Goal: Task Accomplishment & Management: Manage account settings

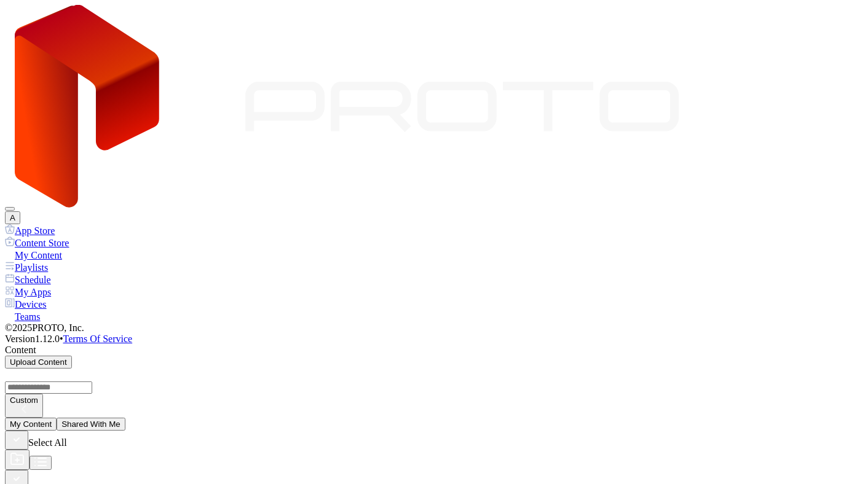
click at [23, 472] on icon "button" at bounding box center [17, 479] width 14 height 14
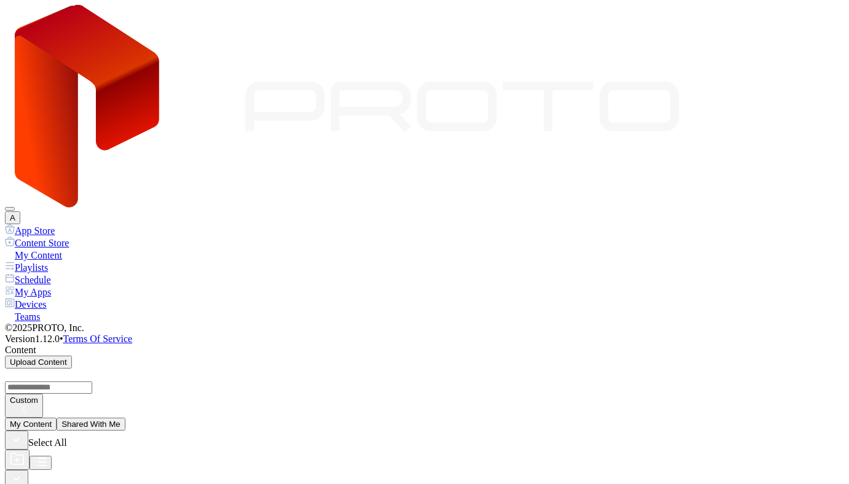
click at [39, 298] on div "Devices" at bounding box center [424, 304] width 839 height 12
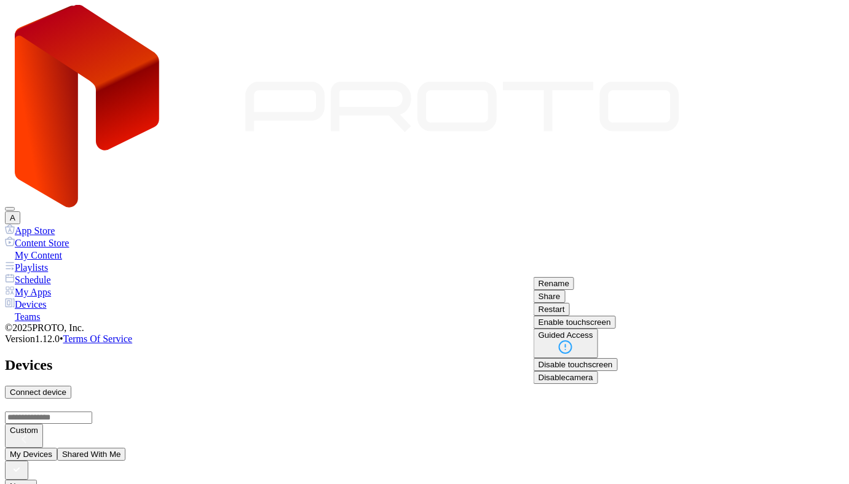
scroll to position [117, 0]
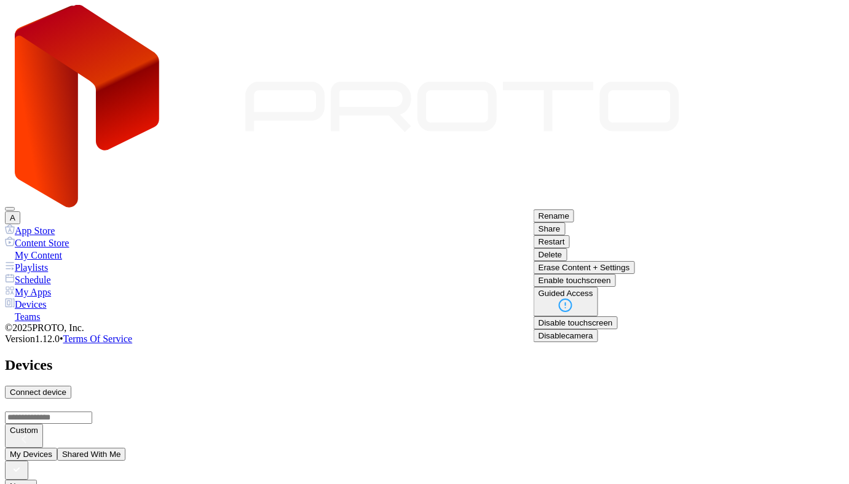
scroll to position [34, 0]
click at [567, 261] on button "Delete" at bounding box center [550, 254] width 34 height 13
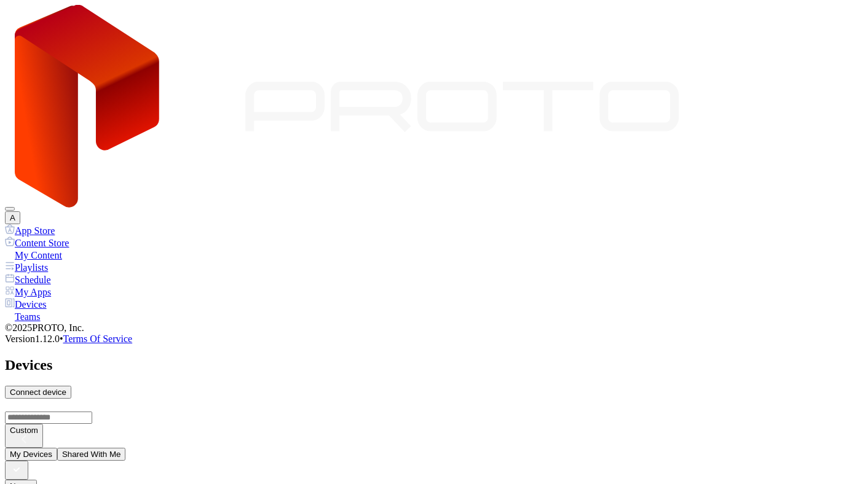
click at [66, 388] on div "Connect device" at bounding box center [38, 392] width 57 height 9
type input "*"
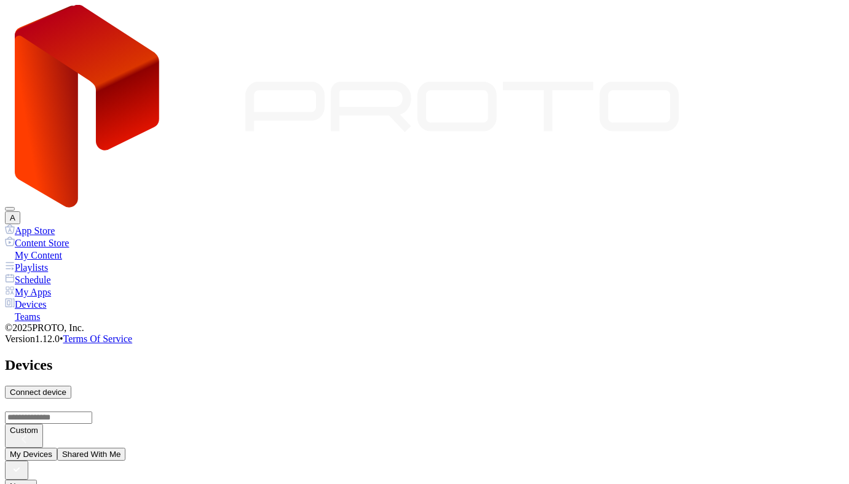
type input "*"
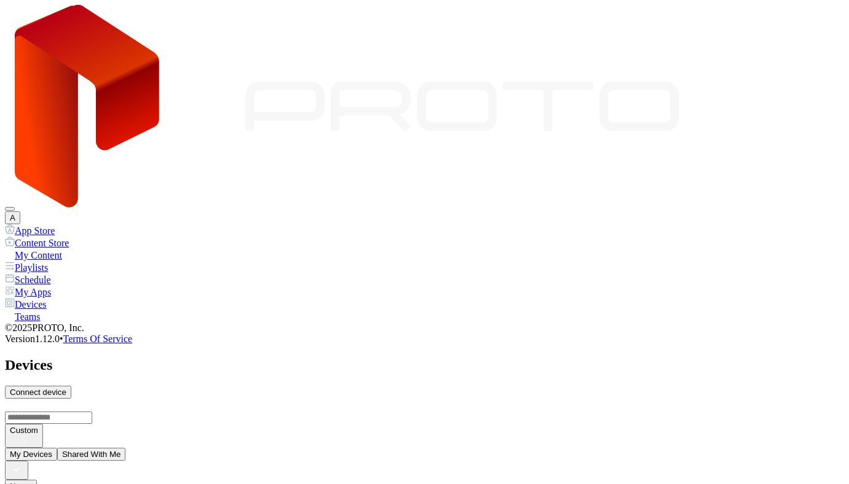
type input "*"
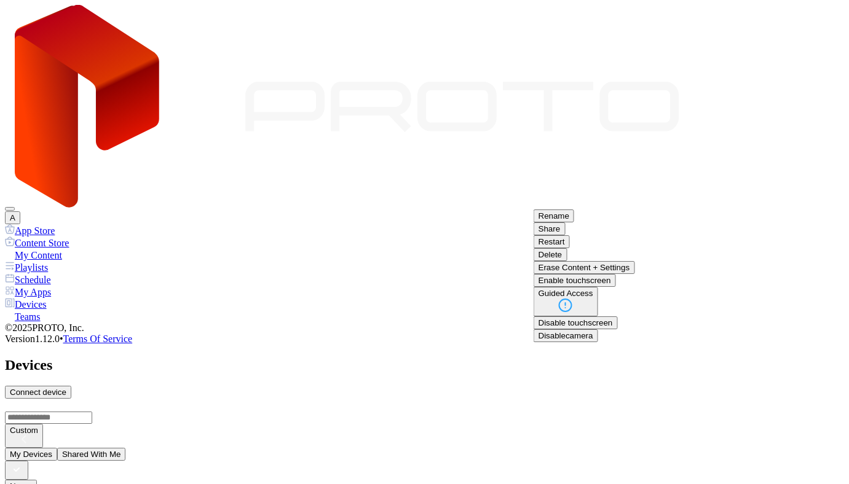
scroll to position [128, 0]
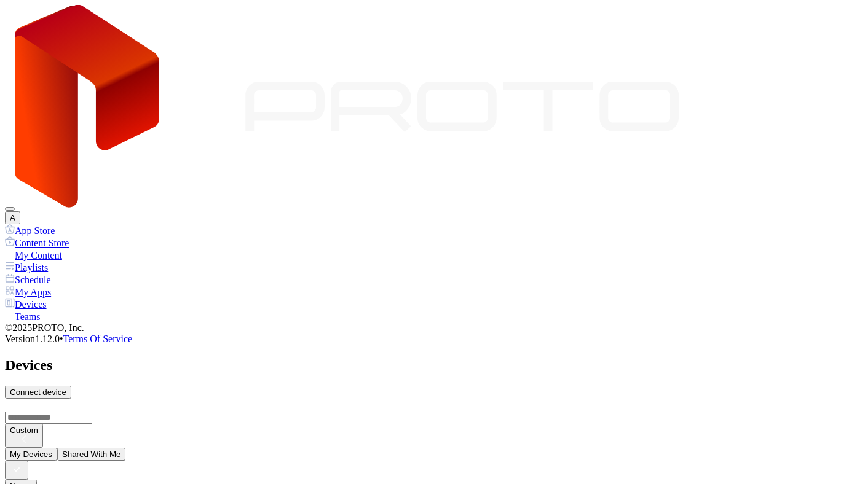
click at [66, 388] on div "Connect device" at bounding box center [38, 392] width 57 height 9
type input "*"
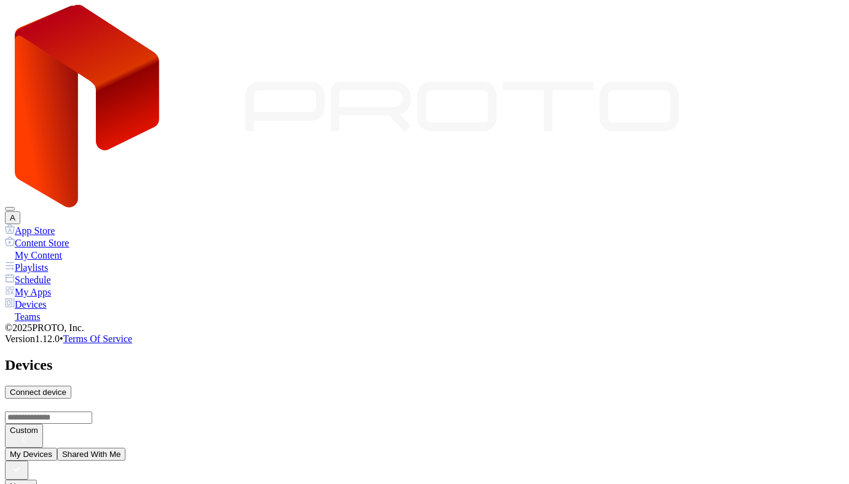
type input "*"
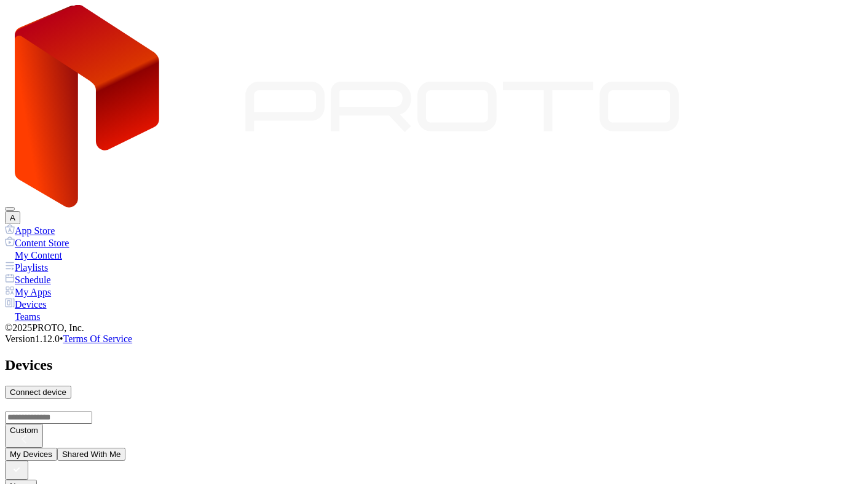
type input "*"
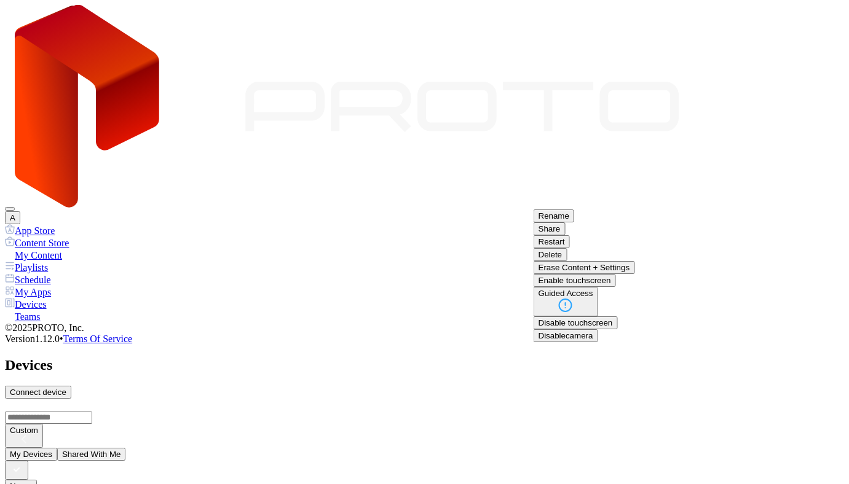
scroll to position [128, 0]
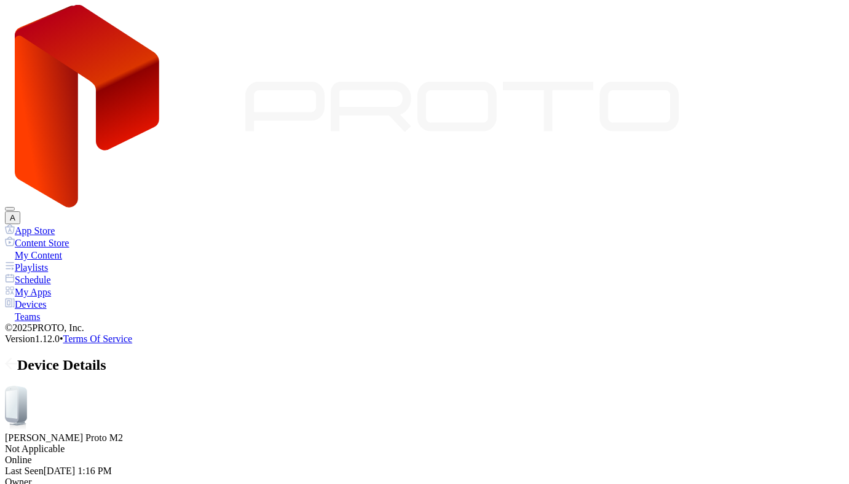
click at [17, 358] on icon at bounding box center [11, 364] width 12 height 12
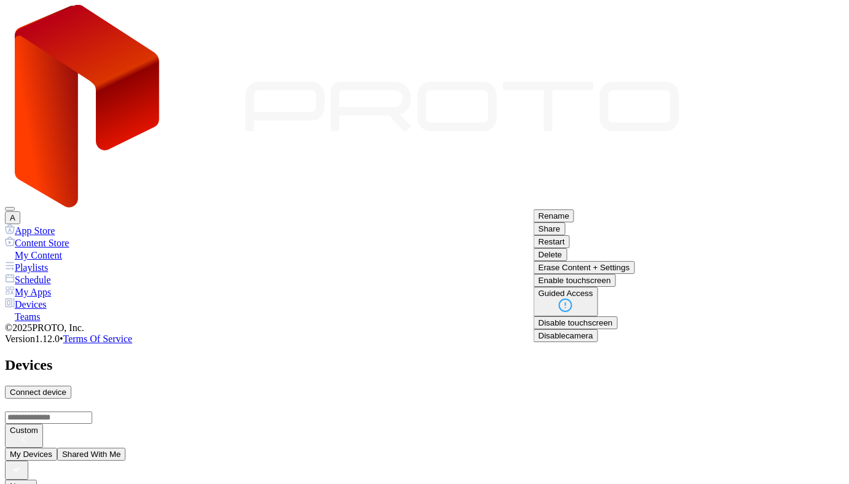
scroll to position [128, 0]
click at [567, 261] on button "Delete" at bounding box center [550, 254] width 34 height 13
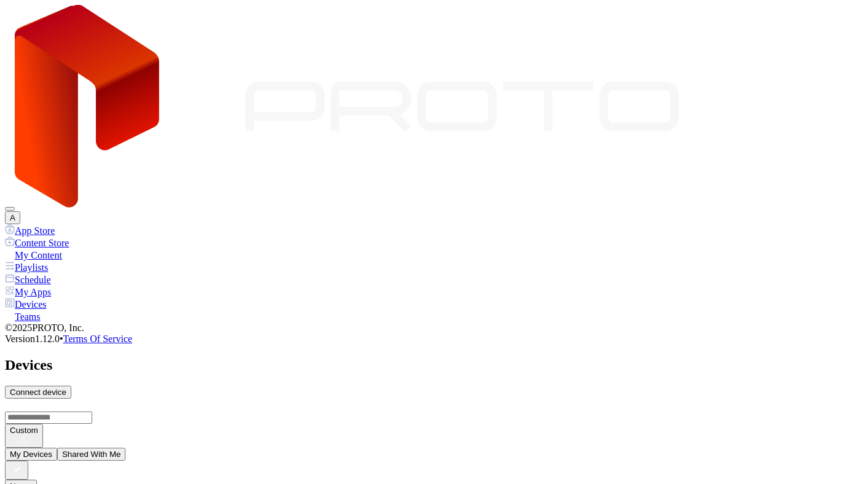
scroll to position [0, 0]
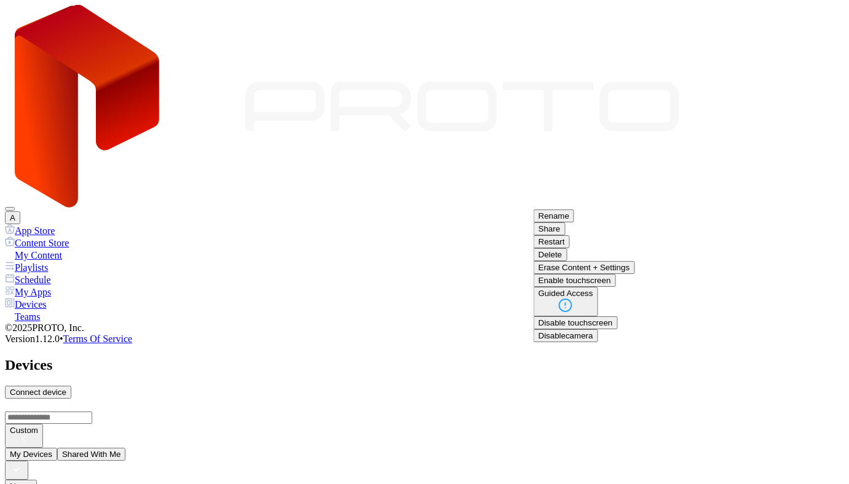
click at [635, 274] on button "Erase Content + Settings" at bounding box center [583, 267] width 101 height 13
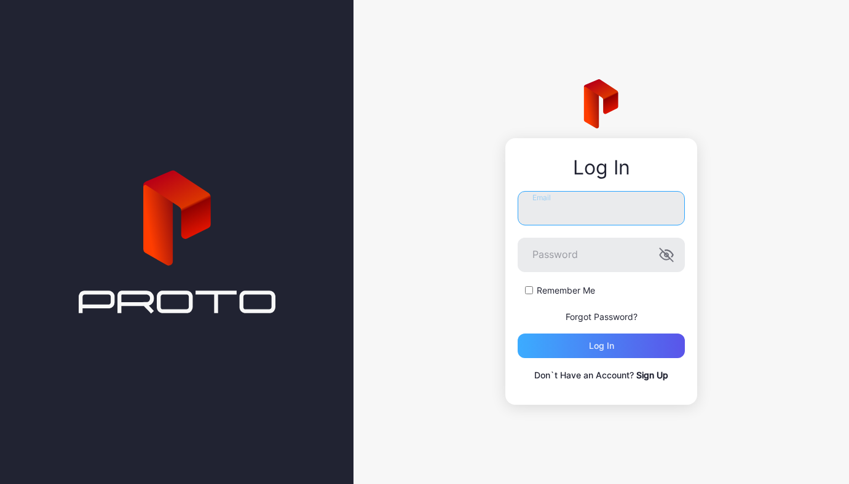
type input "**********"
click at [609, 353] on div "Log in" at bounding box center [600, 346] width 167 height 25
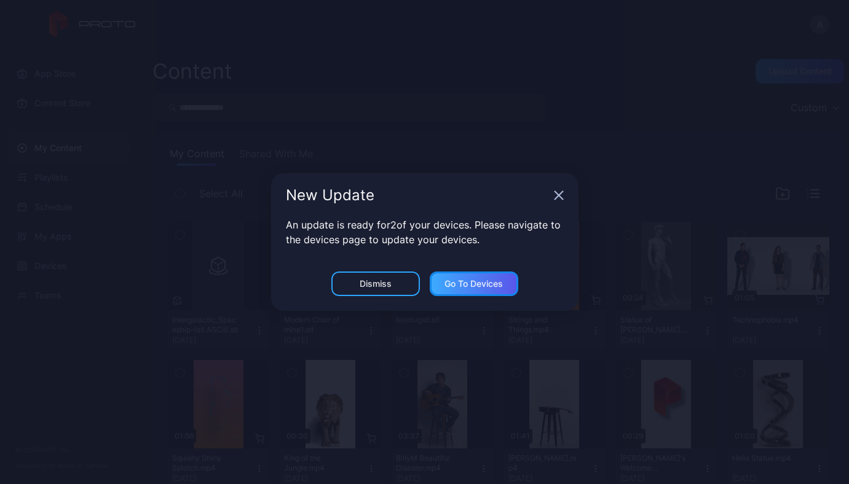
click at [479, 287] on div "Go to devices" at bounding box center [473, 284] width 58 height 10
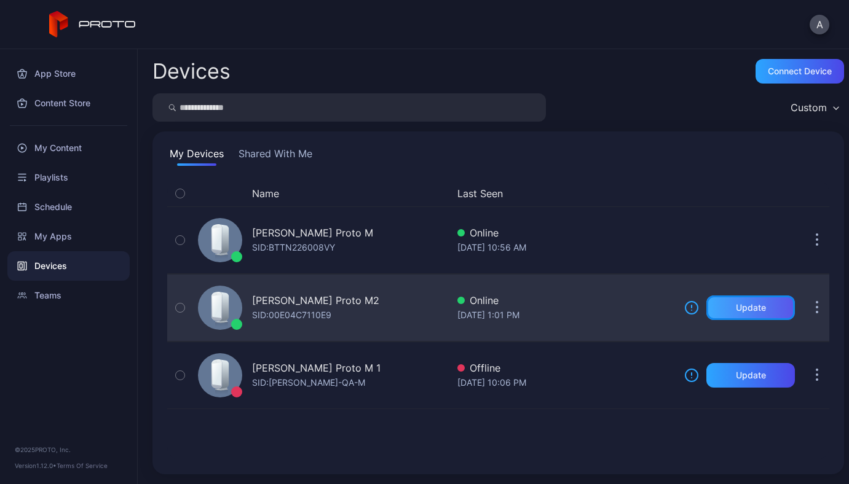
click at [736, 310] on div "Update" at bounding box center [751, 308] width 30 height 10
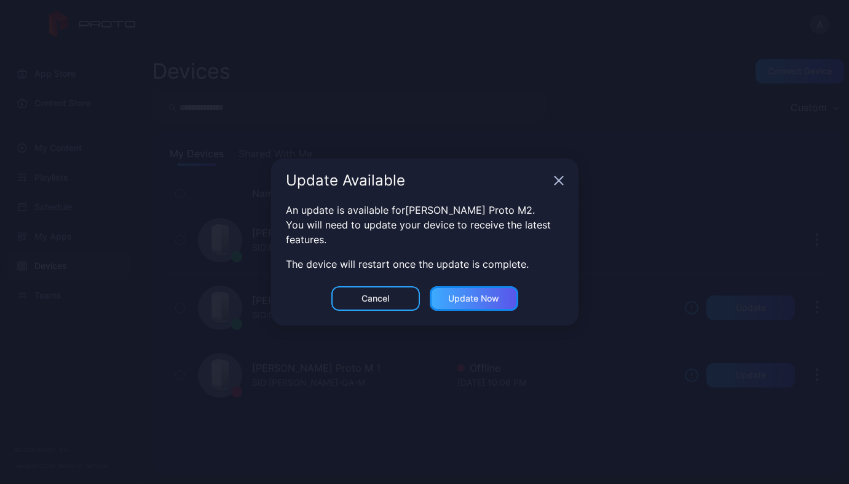
click at [497, 297] on div "Update now" at bounding box center [473, 299] width 51 height 10
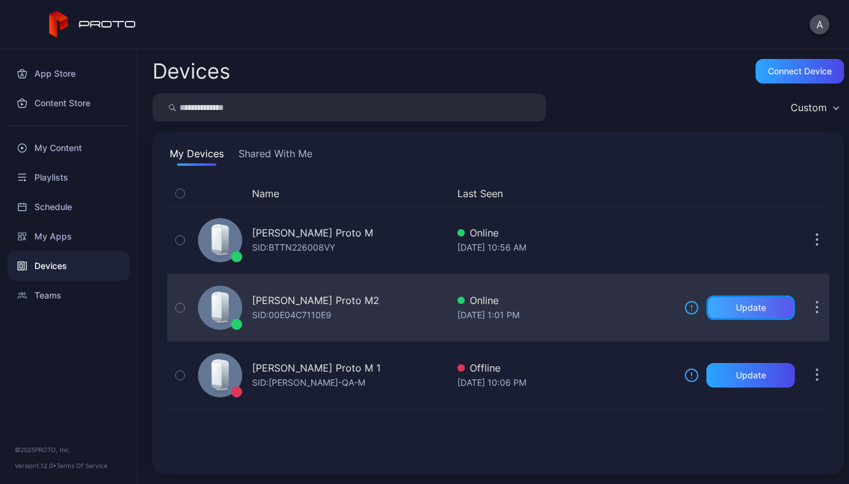
click at [741, 304] on div "Update" at bounding box center [751, 308] width 30 height 10
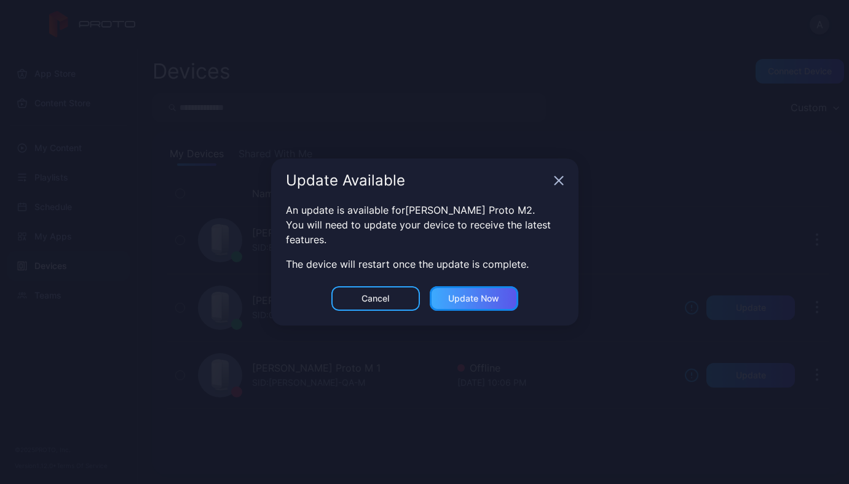
click at [482, 307] on div "Update now" at bounding box center [474, 298] width 88 height 25
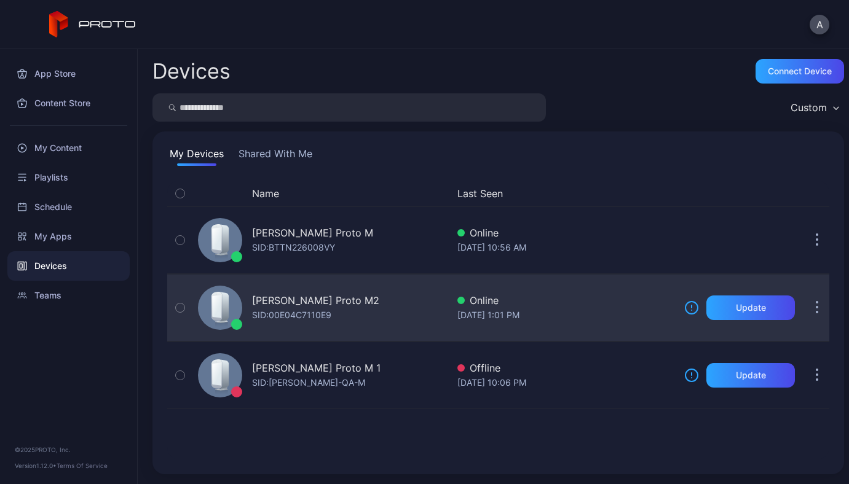
click at [804, 312] on button "button" at bounding box center [816, 308] width 25 height 25
click at [310, 305] on div "[PERSON_NAME] Proto M2" at bounding box center [315, 300] width 127 height 15
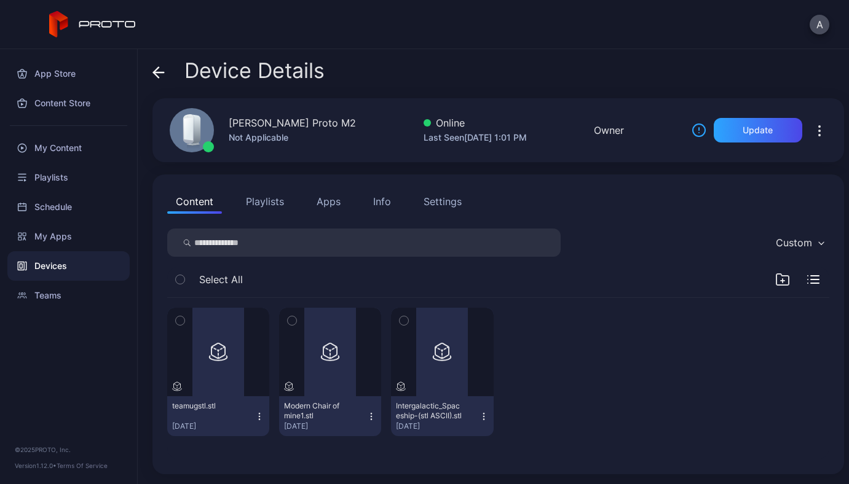
click at [378, 205] on div "Info" at bounding box center [382, 201] width 18 height 15
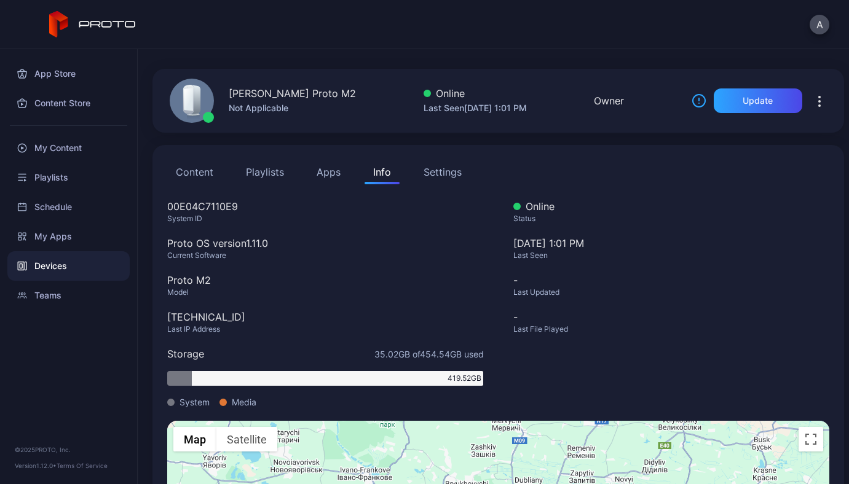
scroll to position [32, 0]
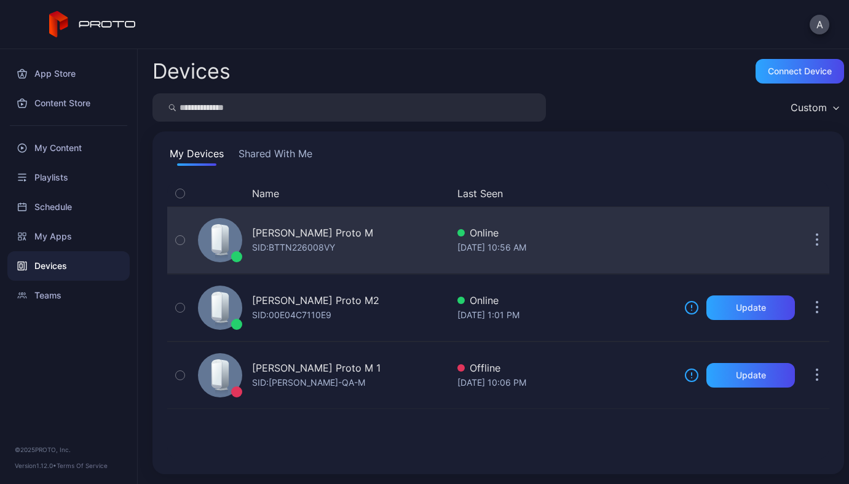
click at [332, 237] on div "[PERSON_NAME] Proto M" at bounding box center [312, 233] width 121 height 15
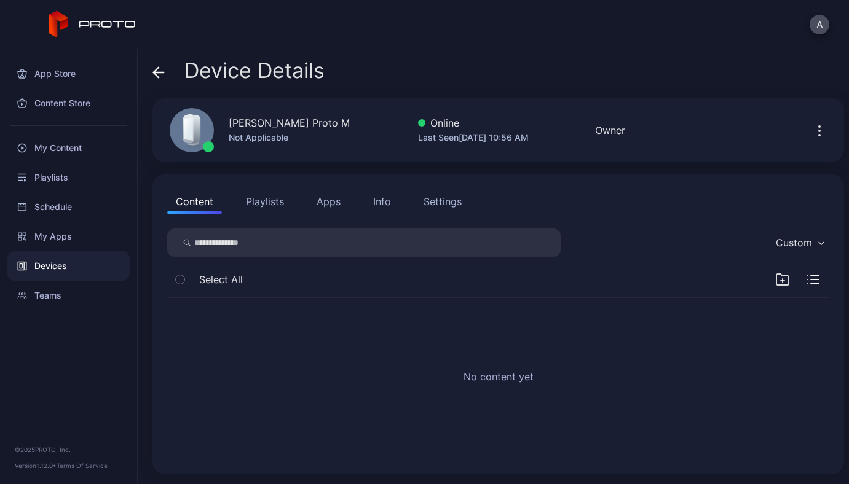
click at [380, 200] on div "Info" at bounding box center [382, 201] width 18 height 15
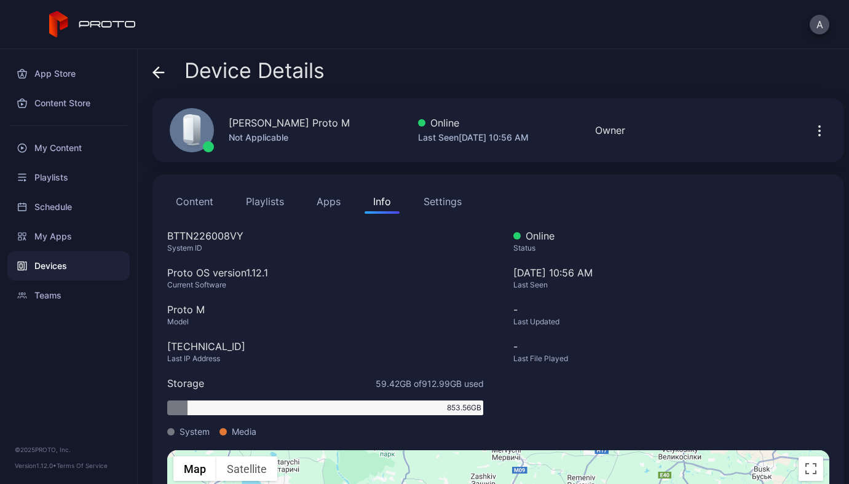
click at [447, 202] on div "Settings" at bounding box center [442, 201] width 38 height 15
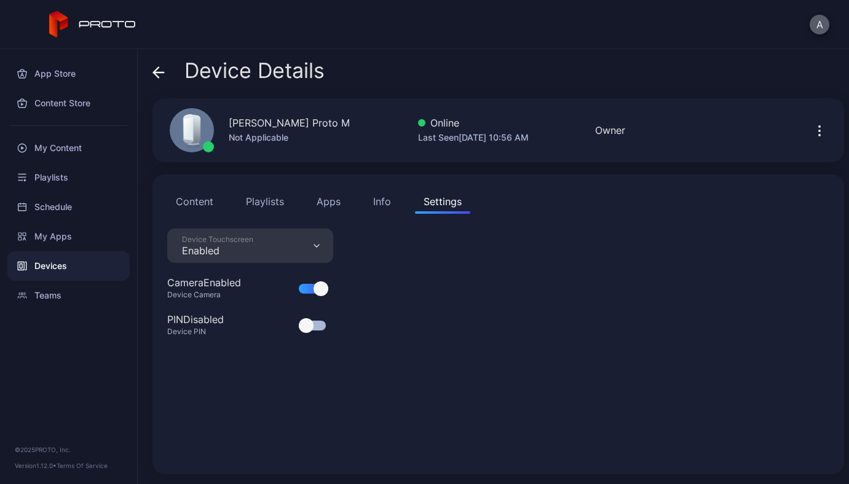
click at [819, 16] on button "A" at bounding box center [819, 25] width 20 height 20
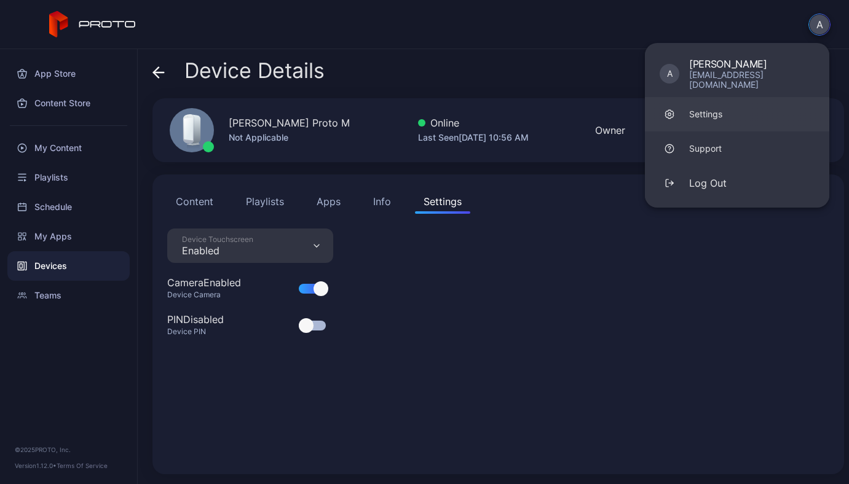
click at [773, 97] on link "Settings" at bounding box center [737, 114] width 184 height 34
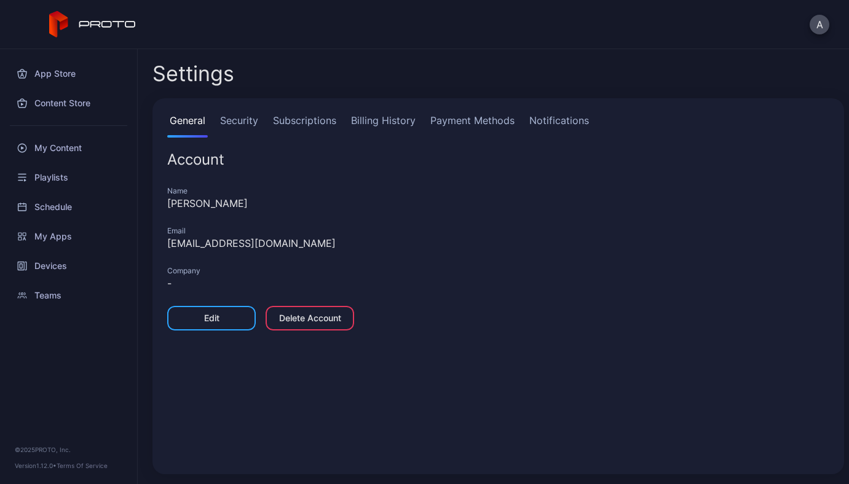
click at [315, 115] on link "Subscriptions" at bounding box center [304, 125] width 68 height 25
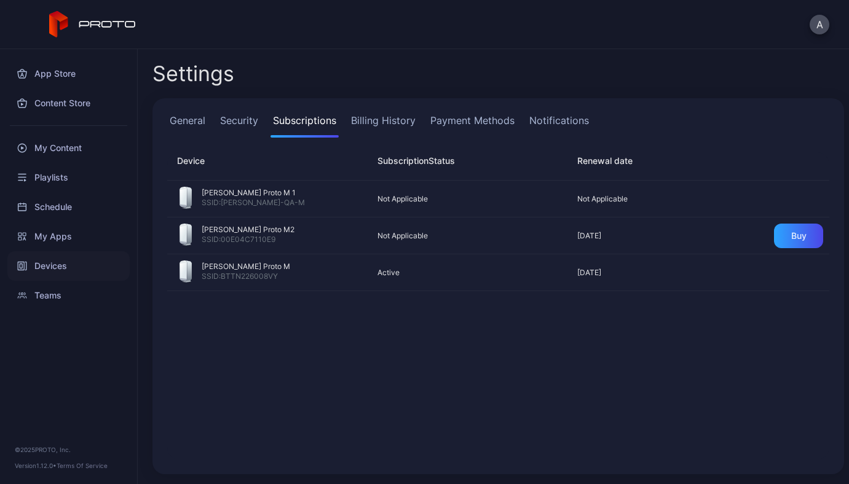
click at [49, 262] on div "Devices" at bounding box center [68, 265] width 122 height 29
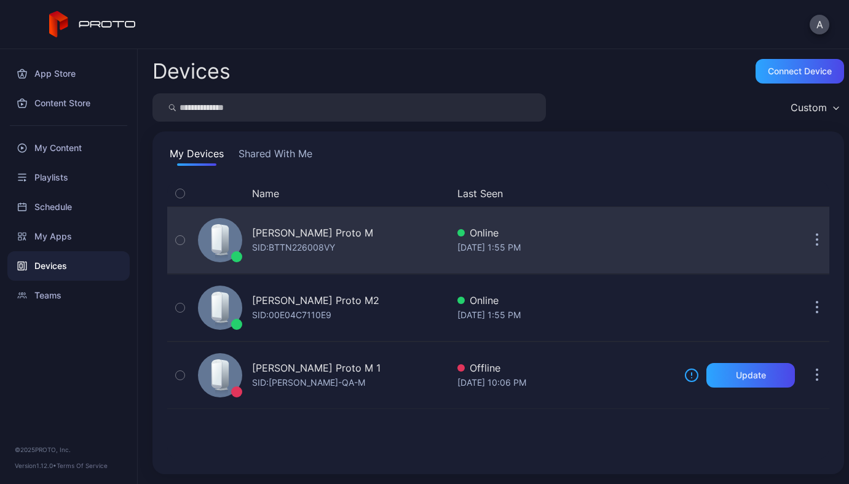
click at [805, 240] on button "button" at bounding box center [816, 240] width 25 height 25
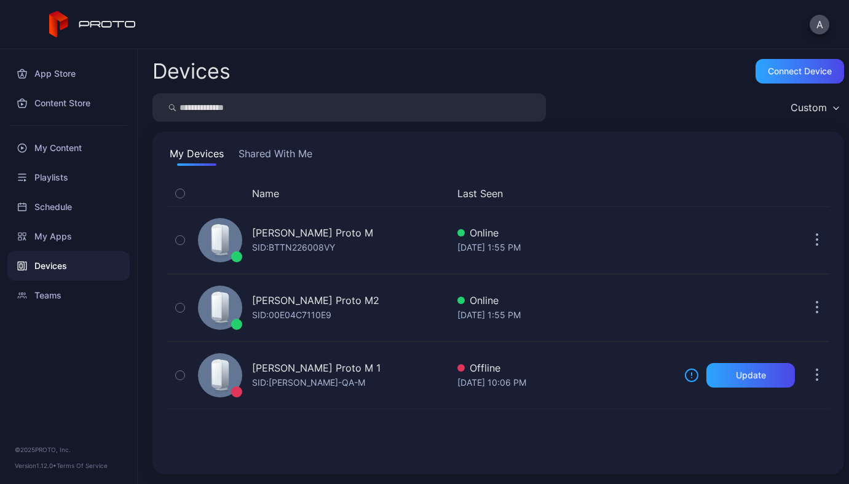
click at [578, 180] on div "Name Last Seen ANDRII YAVORSKYI's Proto M SID: BTTN226008VY Online Aug 13, 2025…" at bounding box center [498, 320] width 682 height 299
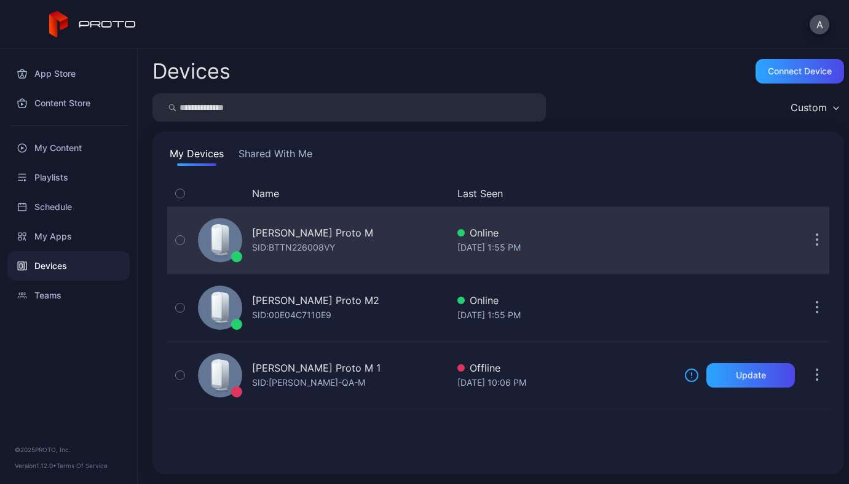
click at [808, 236] on button "button" at bounding box center [816, 240] width 25 height 25
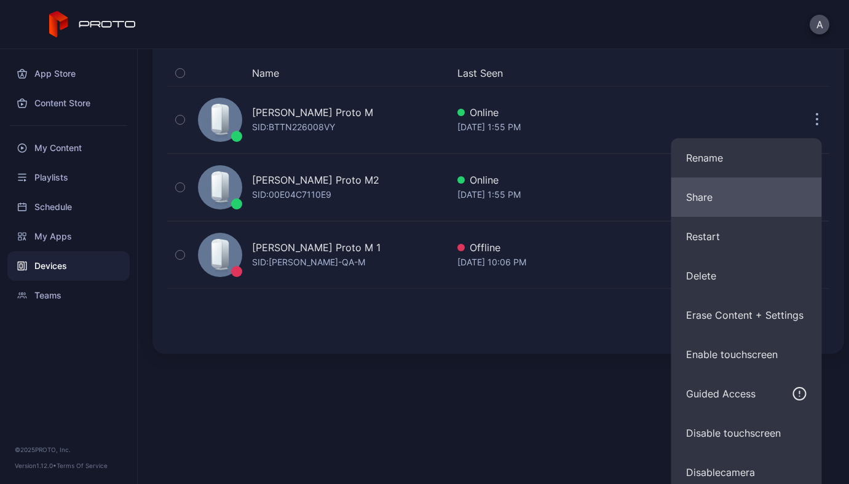
scroll to position [128, 0]
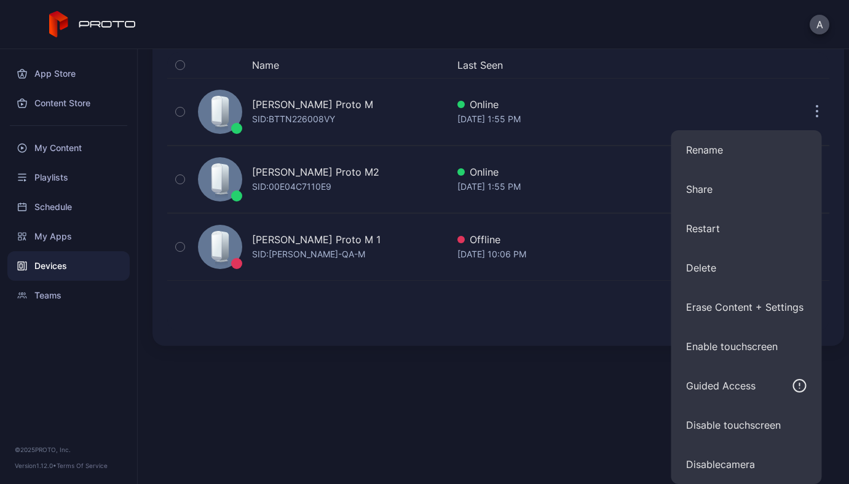
click at [621, 373] on div "Devices Connect device Custom My Devices Shared With Me Name Last Seen ANDRII Y…" at bounding box center [493, 266] width 711 height 435
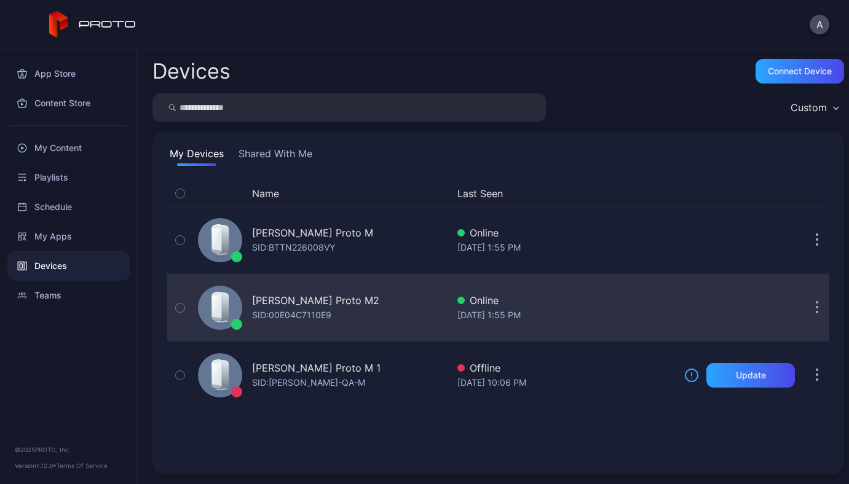
click at [804, 309] on button "button" at bounding box center [816, 308] width 25 height 25
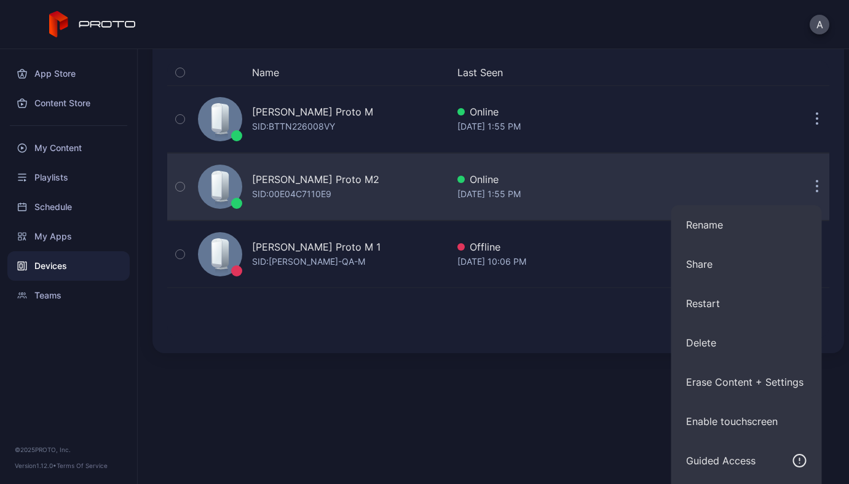
scroll to position [124, 0]
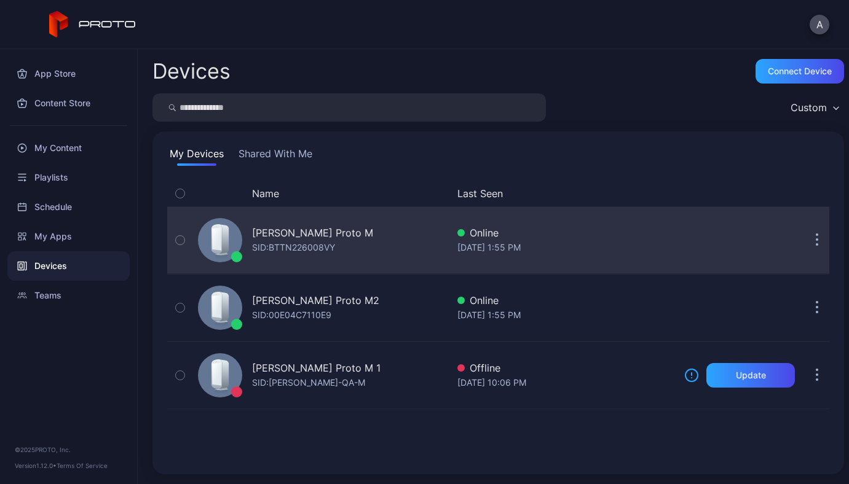
click at [804, 242] on button "button" at bounding box center [816, 240] width 25 height 25
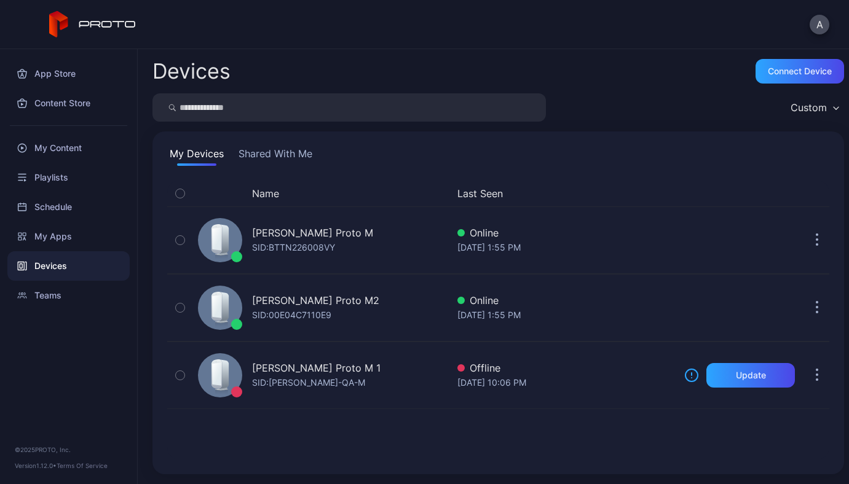
click at [607, 352] on div "Devices Connect device Custom My Devices Shared With Me Name Last Seen ANDRII Y…" at bounding box center [493, 266] width 711 height 435
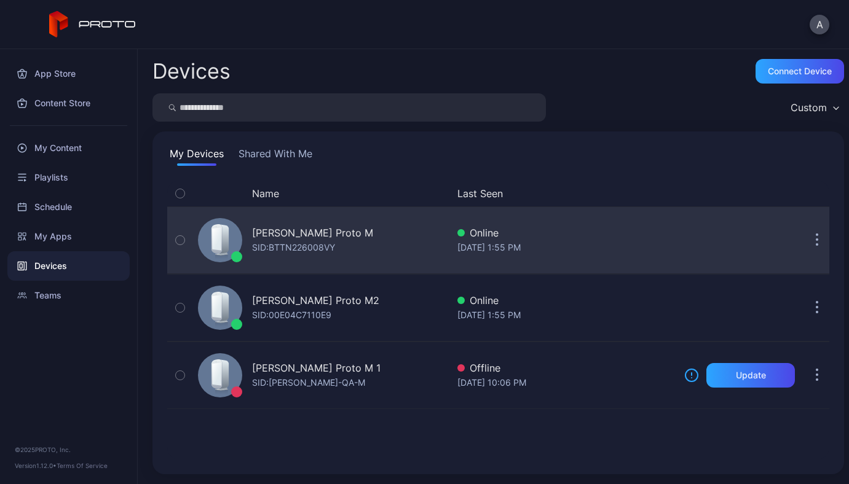
click at [816, 243] on icon "button" at bounding box center [817, 241] width 3 height 14
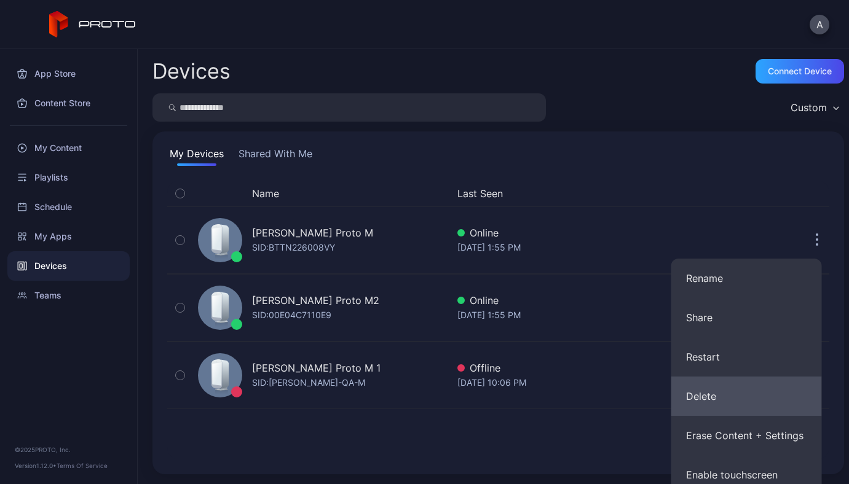
scroll to position [58, 0]
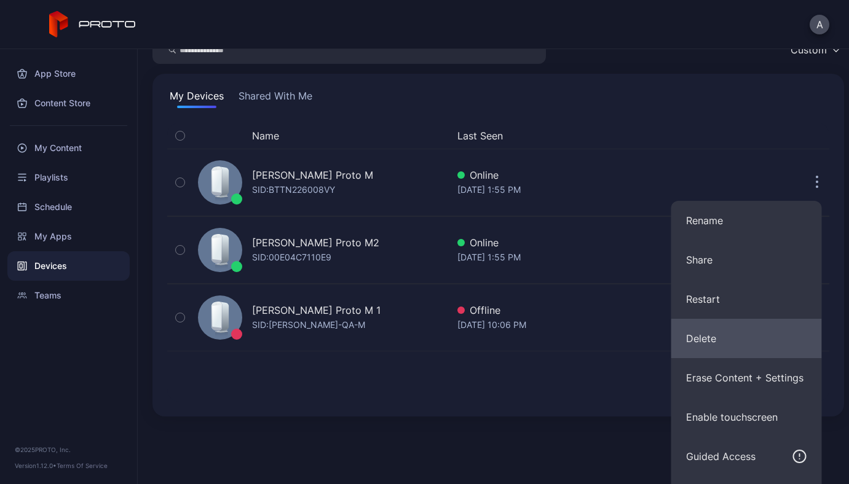
click at [739, 344] on button "Delete" at bounding box center [746, 338] width 151 height 39
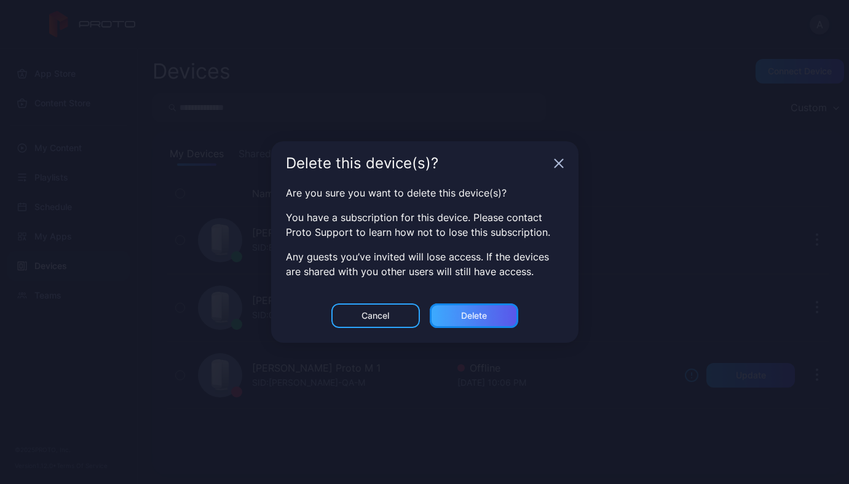
click at [478, 323] on div "Delete" at bounding box center [474, 316] width 88 height 25
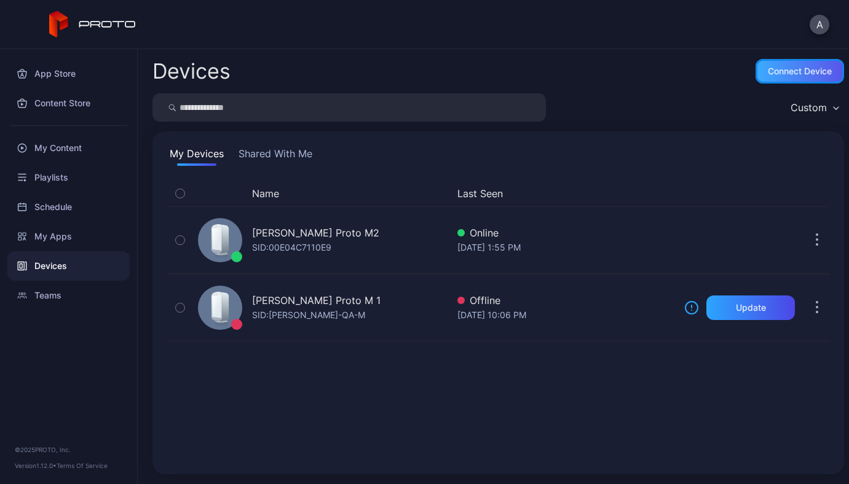
click at [782, 66] on div "Connect device" at bounding box center [800, 71] width 64 height 10
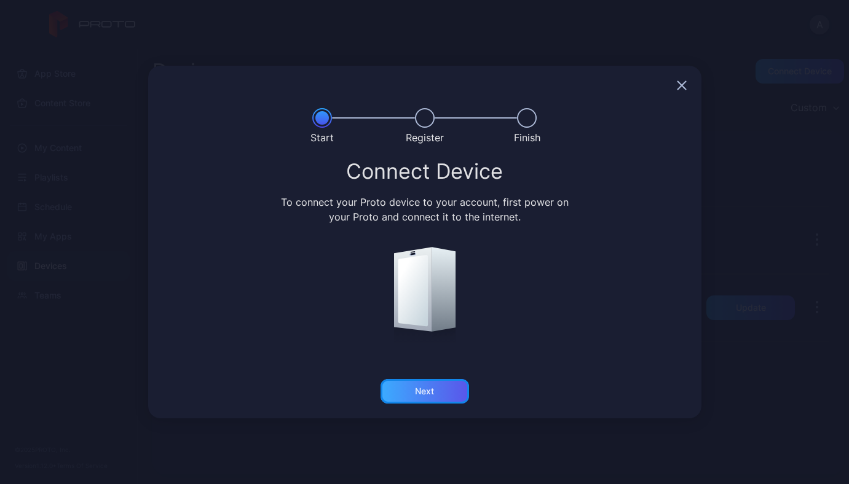
click at [450, 389] on div "Next" at bounding box center [424, 391] width 88 height 25
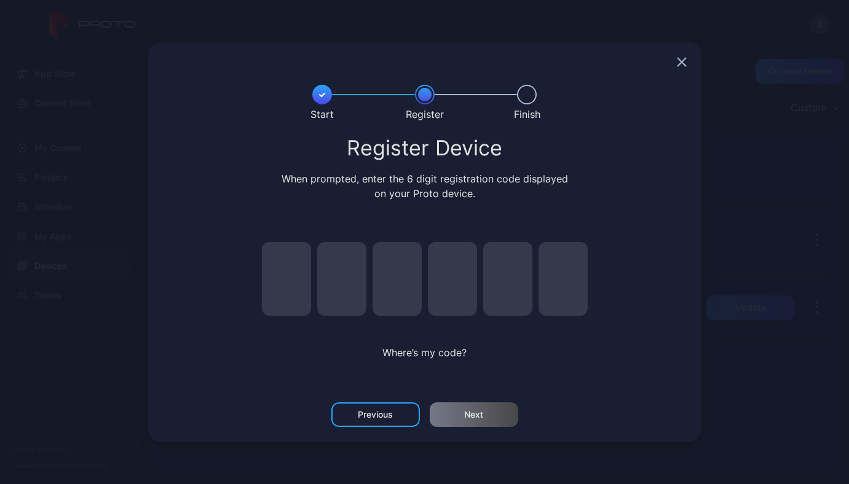
click at [288, 303] on input "pin code 1 of 6" at bounding box center [286, 279] width 49 height 74
type input "*"
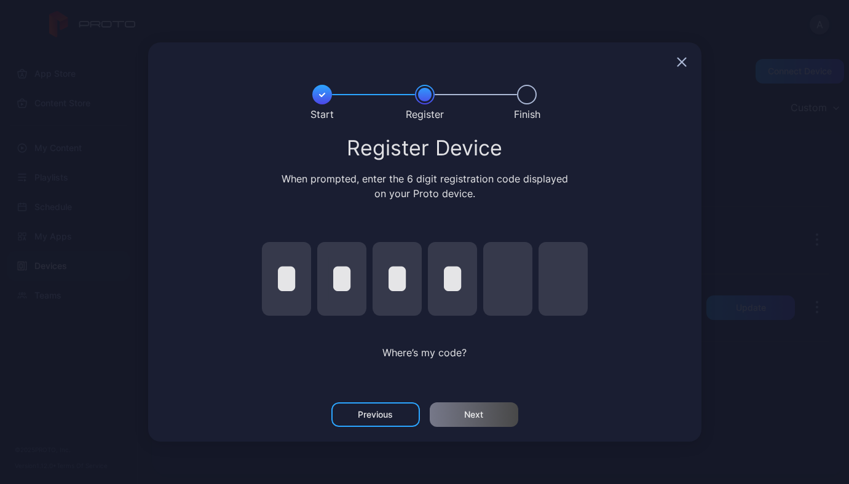
type input "*"
click at [486, 415] on div "Next" at bounding box center [474, 415] width 88 height 25
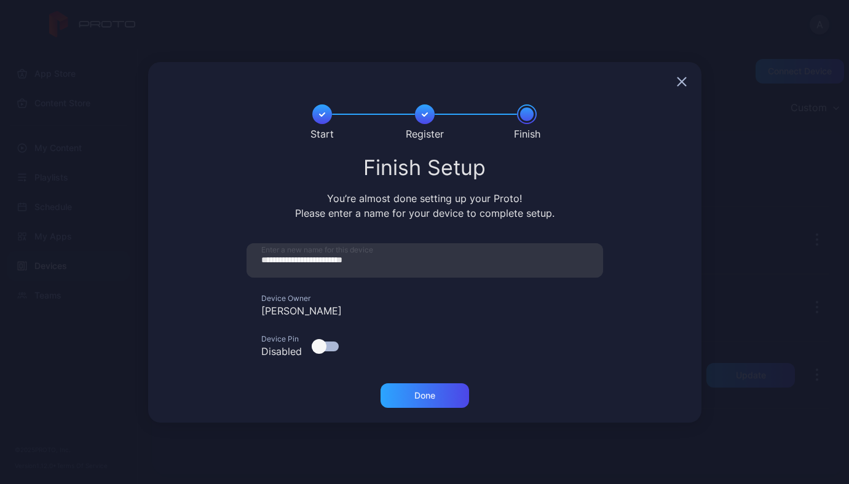
click at [425, 379] on div "**********" at bounding box center [424, 270] width 553 height 227
click at [422, 404] on div "Done" at bounding box center [424, 395] width 88 height 25
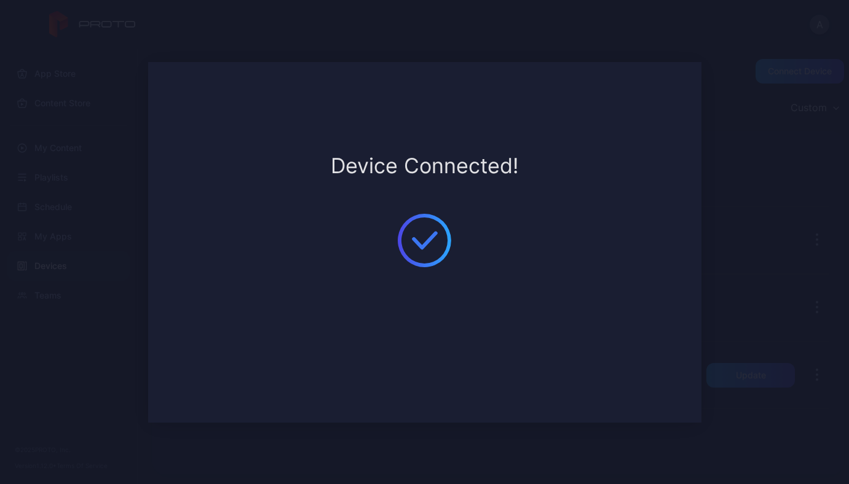
click at [769, 304] on div "**********" at bounding box center [424, 242] width 849 height 484
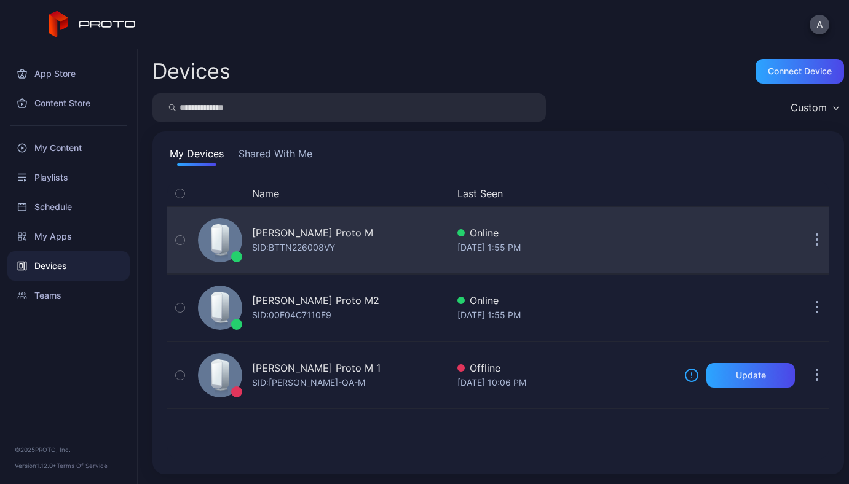
click at [806, 240] on button "button" at bounding box center [816, 240] width 25 height 25
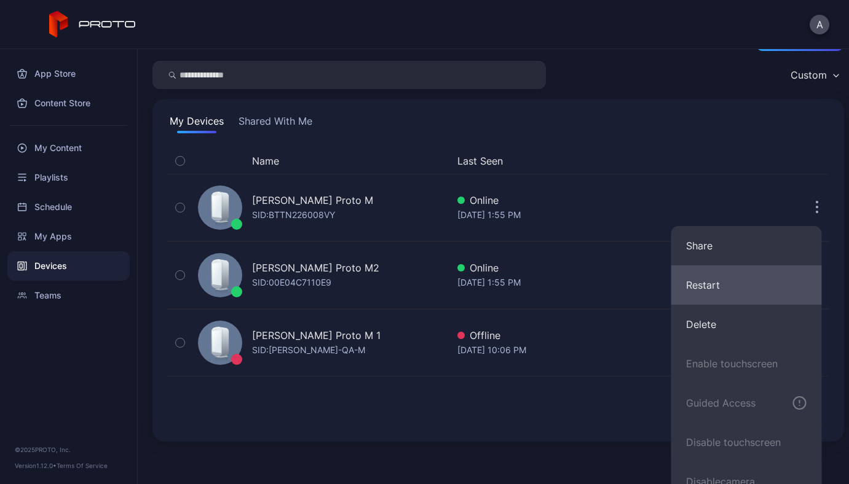
scroll to position [50, 0]
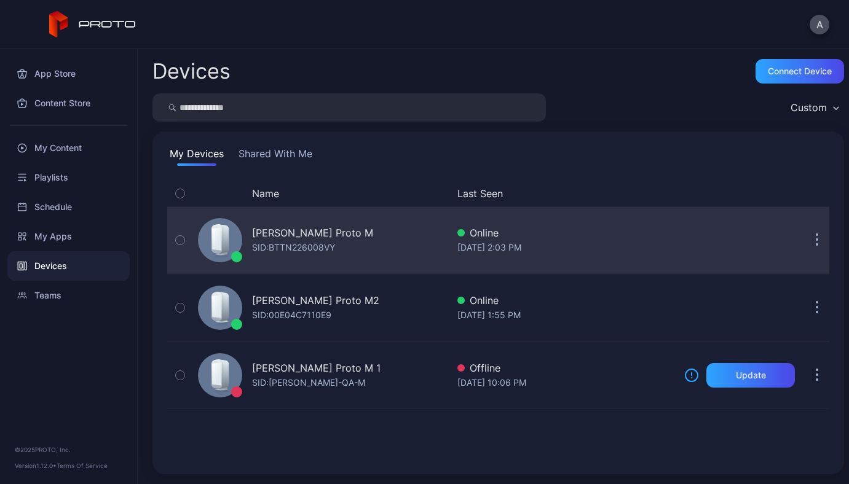
click at [804, 232] on button "button" at bounding box center [816, 240] width 25 height 25
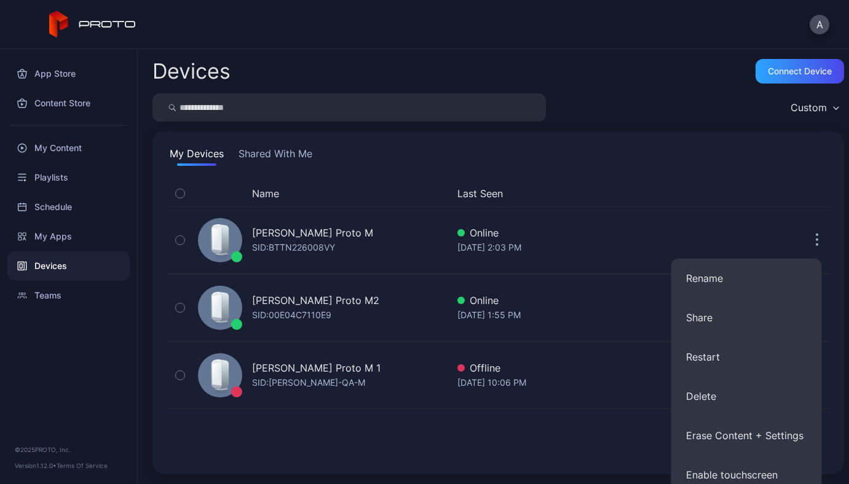
click at [586, 33] on div "A" at bounding box center [424, 24] width 849 height 49
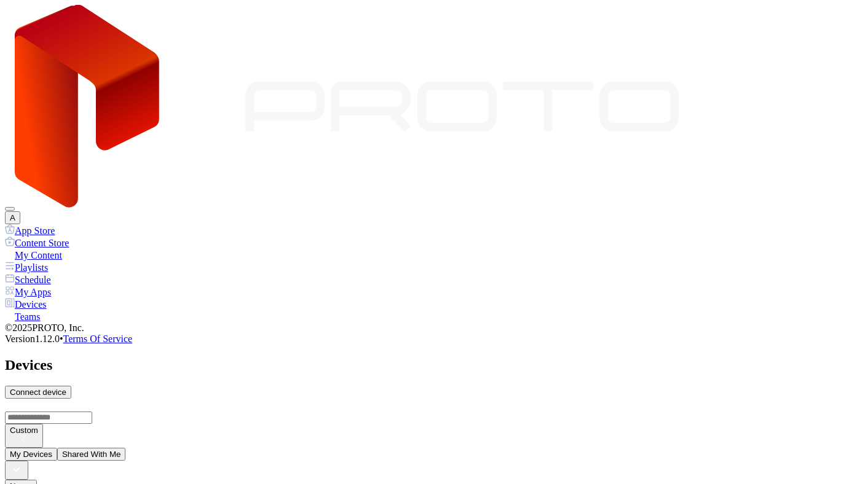
click at [66, 388] on div "Connect device" at bounding box center [38, 392] width 57 height 9
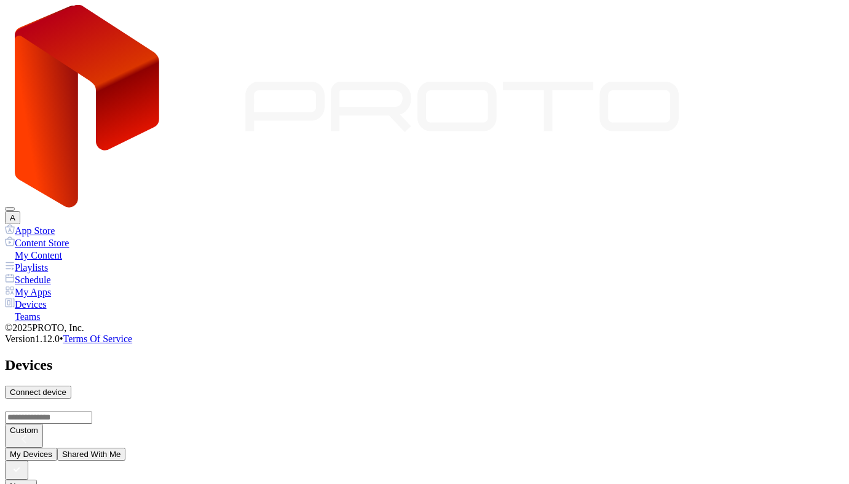
type input "*"
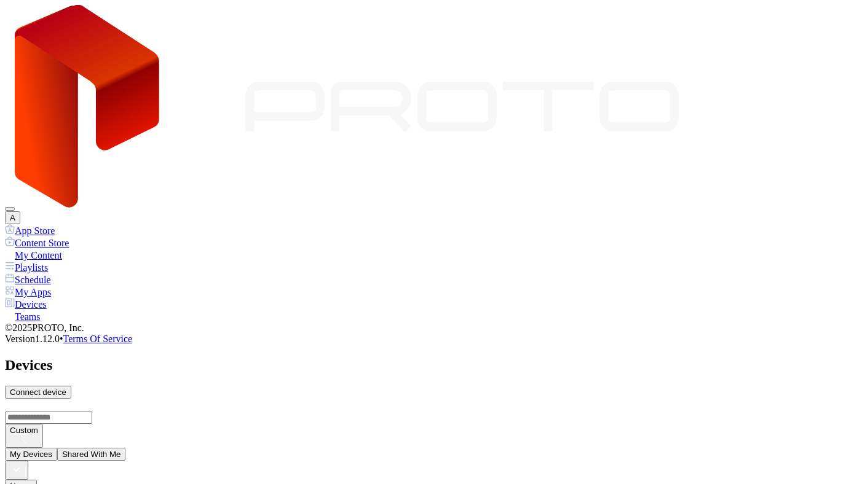
type input "*"
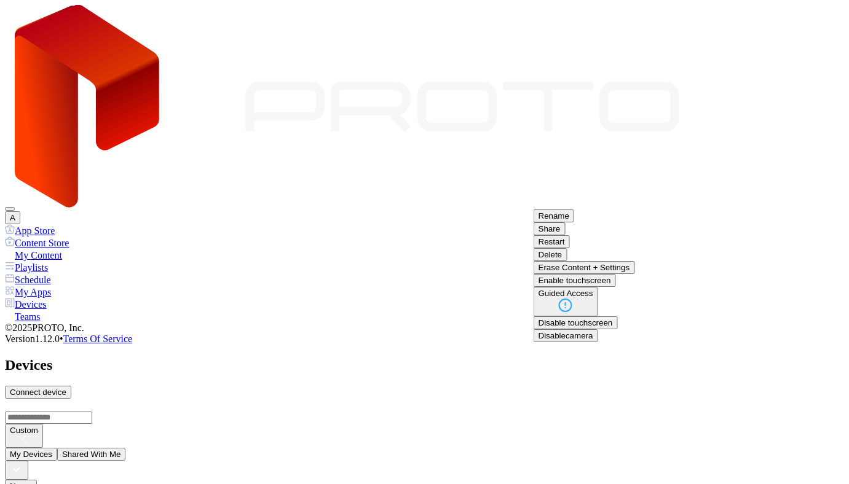
scroll to position [128, 0]
